Goal: Find specific page/section: Find specific page/section

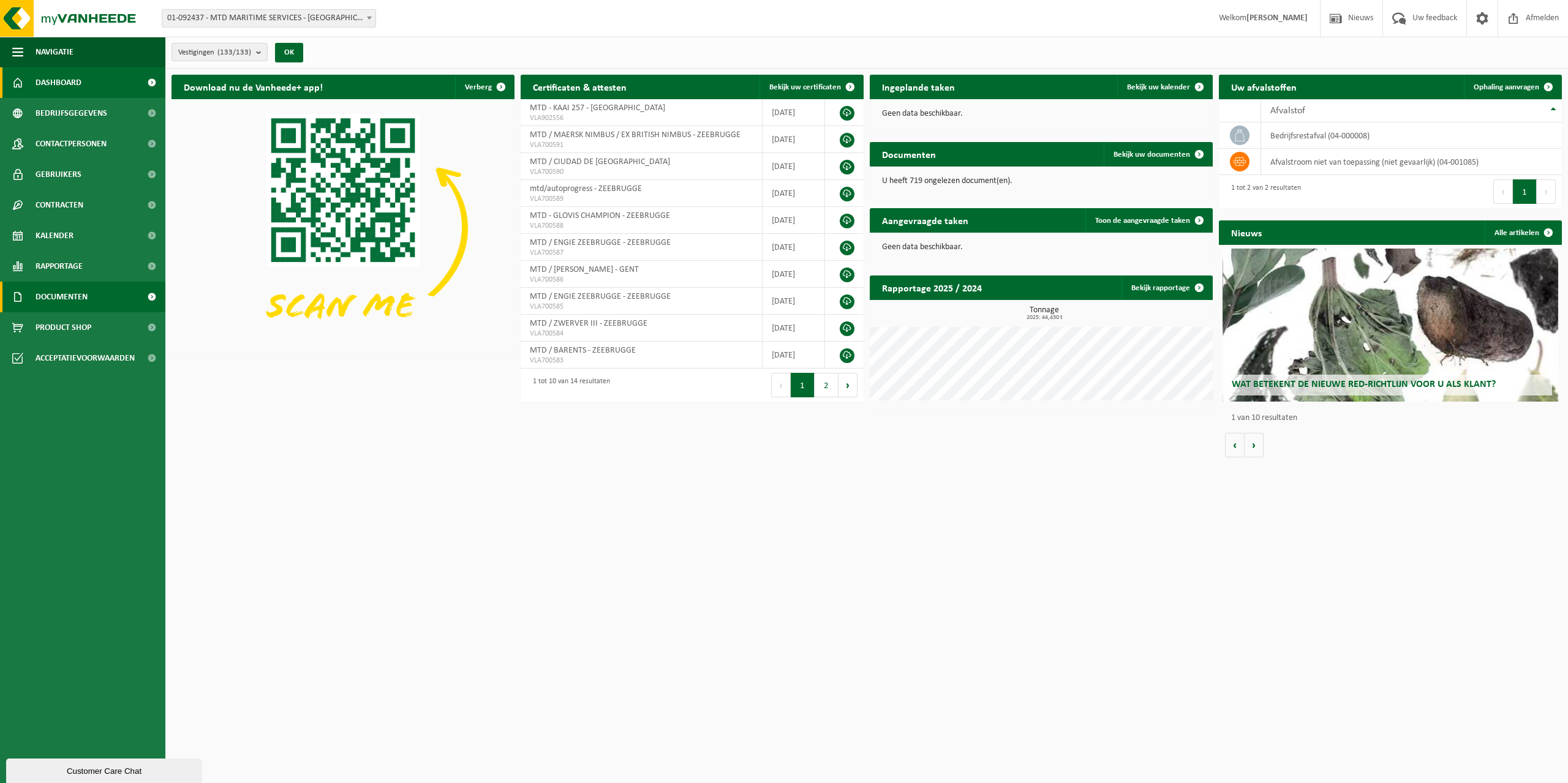
click at [62, 297] on span "Documenten" at bounding box center [61, 297] width 52 height 30
click at [56, 322] on span "Facturen" at bounding box center [53, 328] width 33 height 24
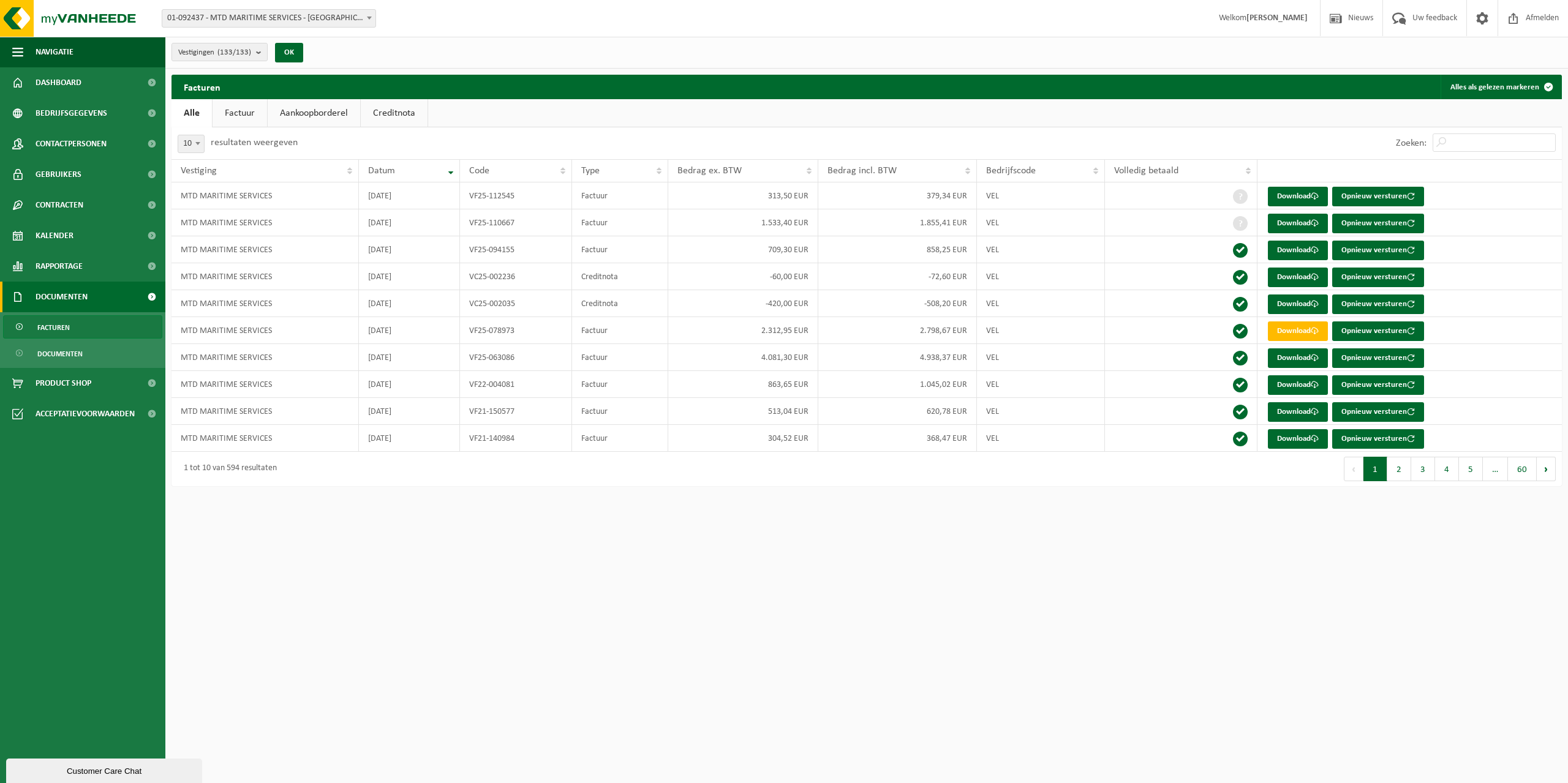
click at [236, 117] on link "Factuur" at bounding box center [240, 113] width 55 height 28
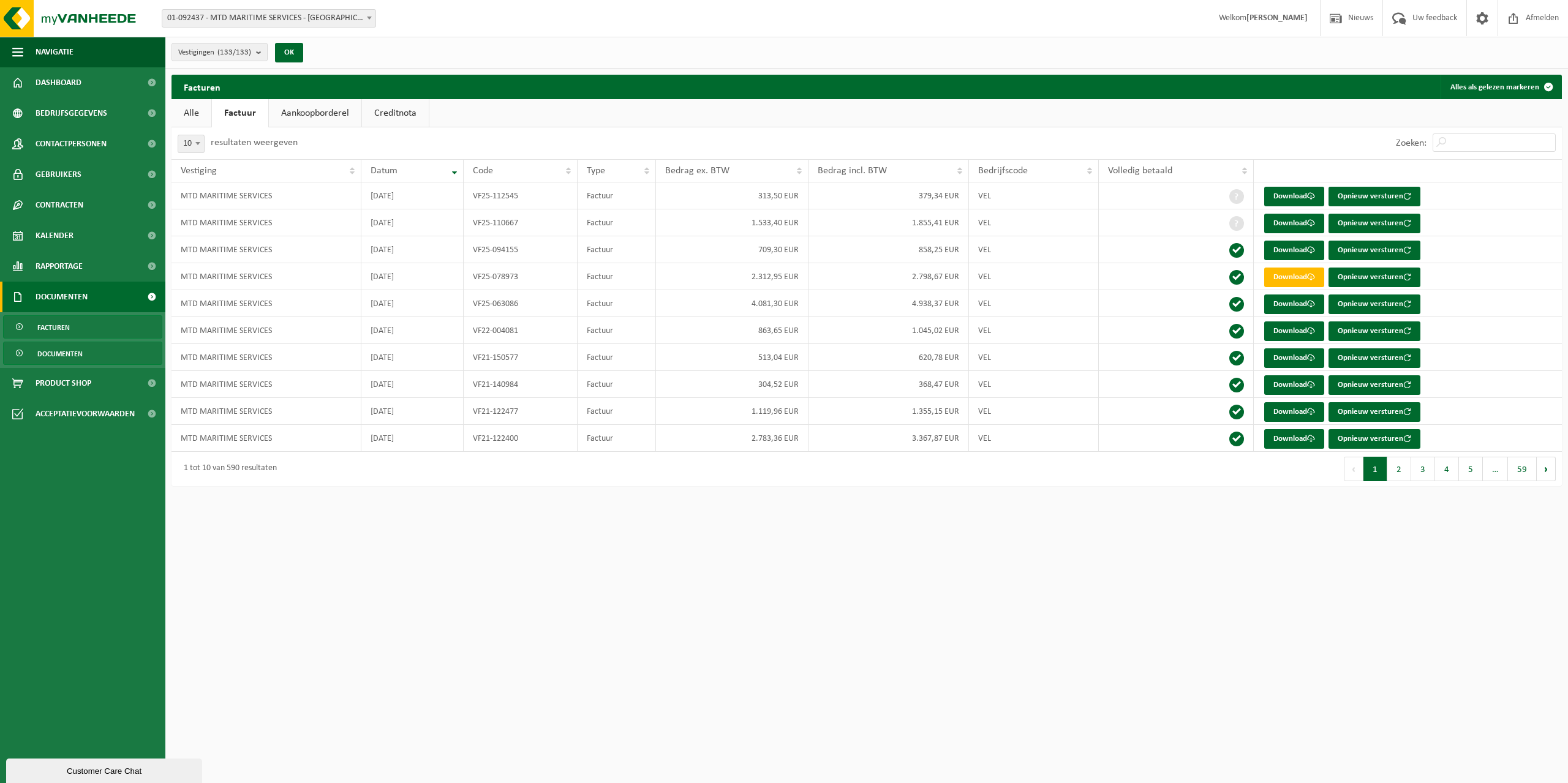
click at [67, 355] on span "Documenten" at bounding box center [60, 354] width 45 height 24
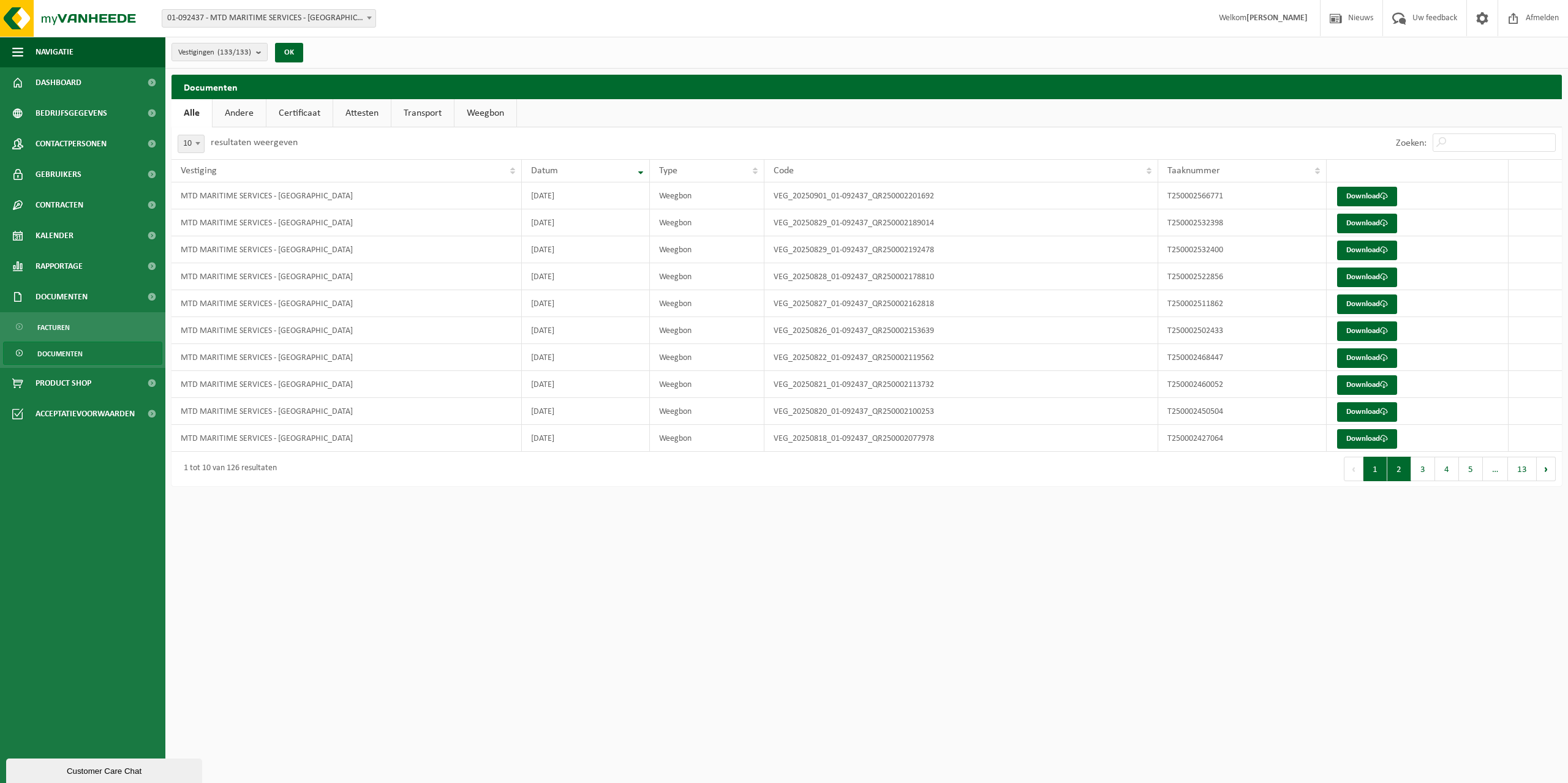
click at [1402, 479] on button "2" at bounding box center [1399, 468] width 24 height 24
click at [1373, 469] on button "1" at bounding box center [1375, 468] width 24 height 24
click at [1401, 466] on button "2" at bounding box center [1399, 468] width 24 height 24
